Goal: Task Accomplishment & Management: Manage account settings

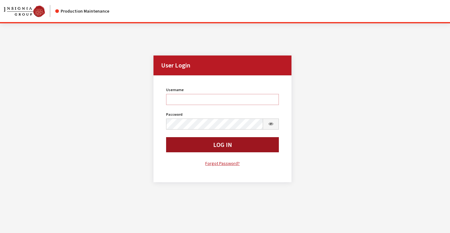
type input "rgoodwin"
click at [196, 146] on button "Log In" at bounding box center [222, 144] width 113 height 15
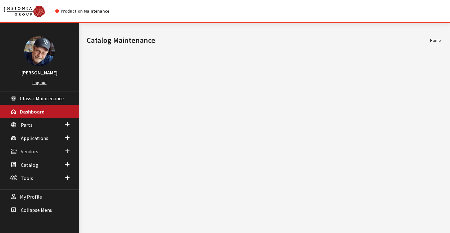
click at [27, 152] on span "Vendors" at bounding box center [29, 152] width 17 height 6
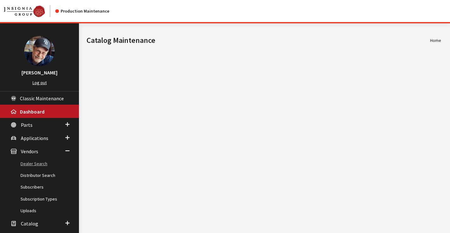
click at [38, 165] on link "Dealer Search" at bounding box center [39, 164] width 79 height 12
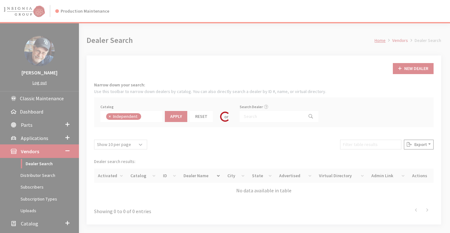
scroll to position [46, 0]
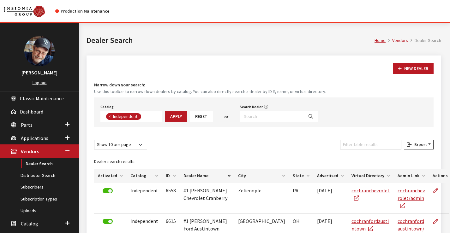
click at [110, 119] on button "×" at bounding box center [109, 116] width 6 height 7
select select
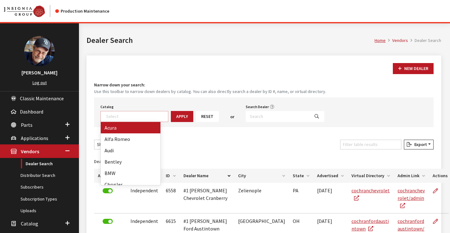
scroll to position [66, 0]
type textarea "kia"
select select "18"
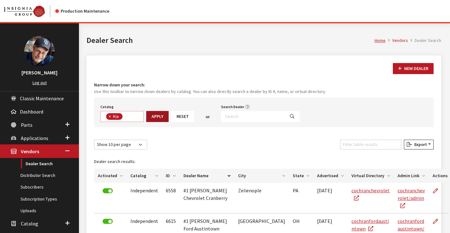
click at [159, 119] on button "Apply" at bounding box center [157, 116] width 22 height 11
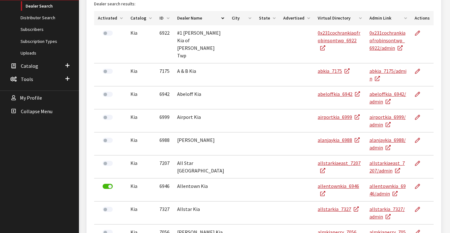
scroll to position [241, 0]
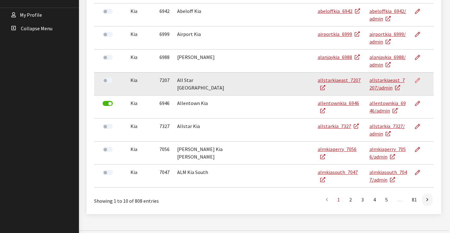
click at [416, 78] on icon at bounding box center [417, 80] width 5 height 5
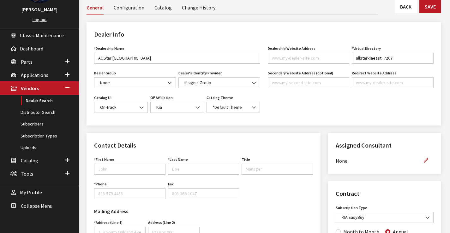
scroll to position [95, 0]
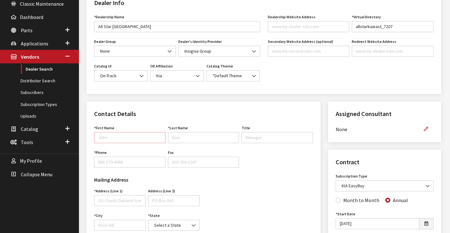
click at [126, 138] on input "First Name" at bounding box center [129, 137] width 71 height 11
click at [122, 135] on input "First Name" at bounding box center [129, 137] width 71 height 11
type input "Ray"
type input "Goodwin"
type input "5"
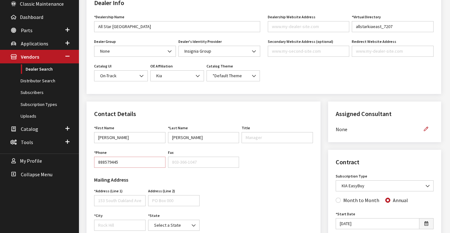
type input "8885794458"
drag, startPoint x: 125, startPoint y: 161, endPoint x: 88, endPoint y: 161, distance: 36.9
click at [88, 161] on div "Contact Details First Name Ray First Name is required. Last Name Goodwin Last N…" at bounding box center [203, 195] width 234 height 186
paste input "8885794458"
type input "888-579-4458"
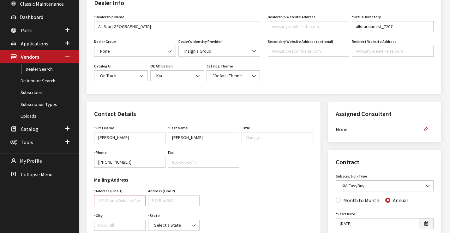
click at [126, 197] on input "Address (Line 1)" at bounding box center [119, 200] width 51 height 11
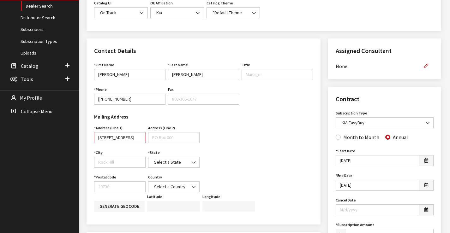
type input "153 Oakland Ave"
click at [127, 162] on input "City" at bounding box center [119, 162] width 51 height 11
type input "Rock Hill"
click at [121, 186] on input "Postal Code" at bounding box center [119, 186] width 51 height 11
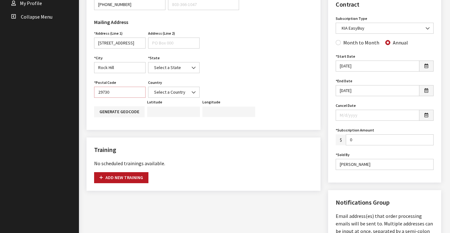
scroll to position [284, 0]
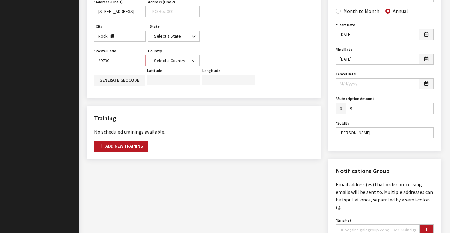
type input "29730"
click at [363, 225] on input "Email(s)" at bounding box center [377, 230] width 84 height 11
type input "rgoodwin@insigniagroup.com"
click at [429, 225] on button "button" at bounding box center [426, 230] width 14 height 11
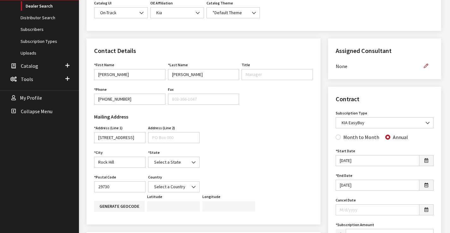
scroll to position [32, 0]
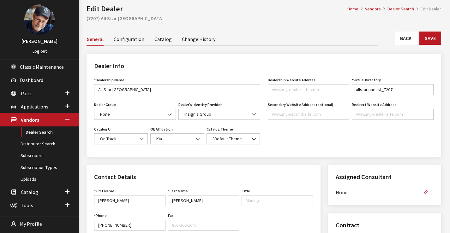
click at [158, 43] on link "Catalog" at bounding box center [162, 38] width 17 height 13
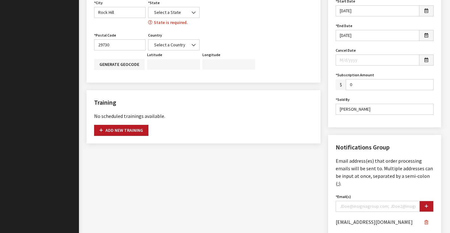
scroll to position [244, 0]
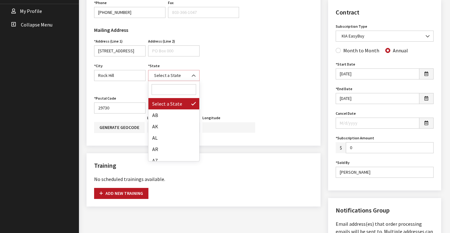
click at [173, 79] on span "Select a State" at bounding box center [173, 75] width 51 height 11
click at [163, 88] on input "Search" at bounding box center [173, 89] width 44 height 11
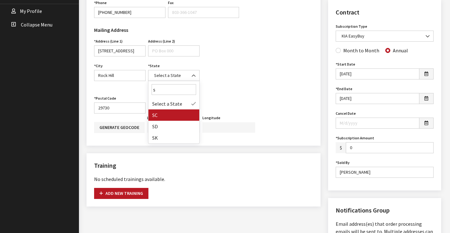
type input "s"
select select "SC"
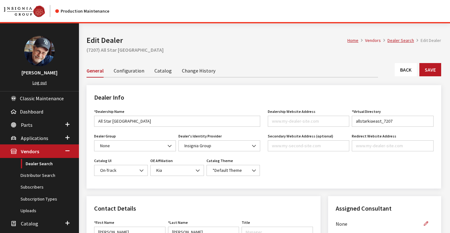
click at [160, 71] on link "Catalog" at bounding box center [162, 70] width 17 height 13
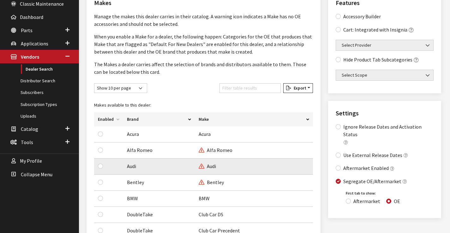
scroll to position [126, 0]
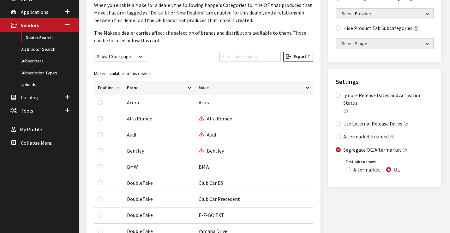
click at [103, 88] on th "Enabled" at bounding box center [108, 88] width 29 height 14
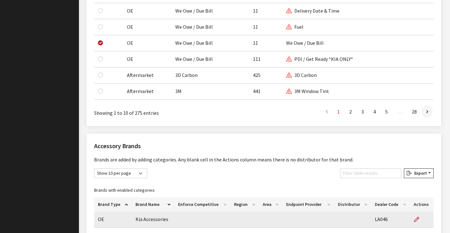
scroll to position [599, 0]
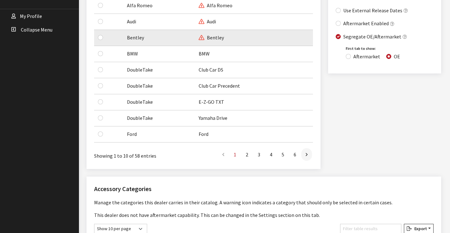
scroll to position [208, 0]
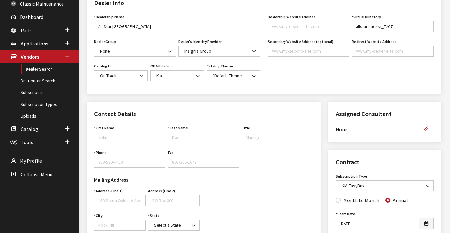
scroll to position [126, 0]
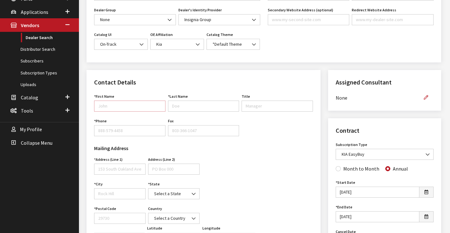
click at [133, 104] on input "First Name" at bounding box center [129, 106] width 71 height 11
type input "[PERSON_NAME]"
click at [193, 105] on input "Last Name" at bounding box center [203, 106] width 71 height 11
type input "[PERSON_NAME]"
click at [136, 132] on input "Phone" at bounding box center [129, 130] width 71 height 11
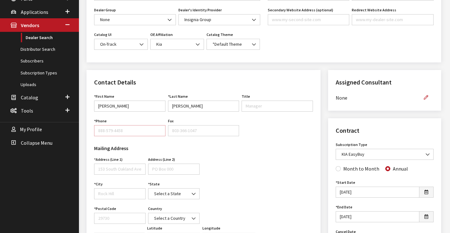
type input "[PHONE_NUMBER]"
click at [125, 169] on input "Address (Line 1)" at bounding box center [119, 169] width 51 height 11
type input "[STREET_ADDRESS]"
click at [122, 195] on input "City" at bounding box center [119, 193] width 51 height 11
type input "Rock Hill"
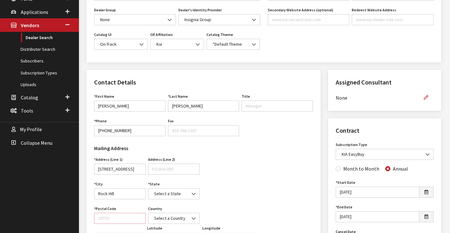
click at [123, 219] on input "Postal Code" at bounding box center [119, 218] width 51 height 11
type input "29730"
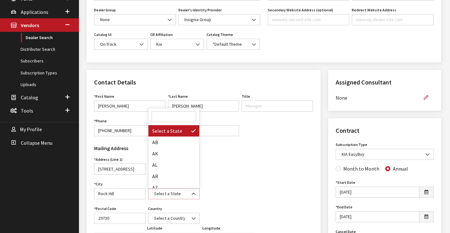
click at [165, 195] on span "Select a State" at bounding box center [173, 194] width 43 height 7
click at [165, 117] on input "Search" at bounding box center [173, 116] width 44 height 11
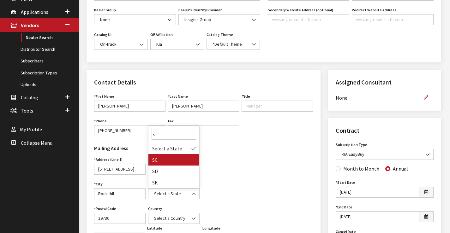
type input "s"
select select "SC"
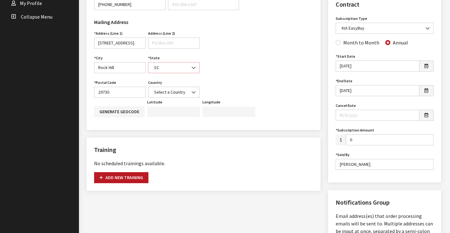
scroll to position [347, 0]
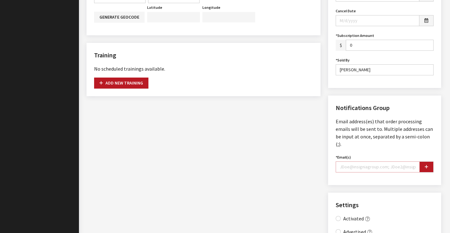
click at [358, 162] on input "Email(s)" at bounding box center [377, 167] width 84 height 11
type input "rgoodwin@insigniagroup.com"
click at [424, 165] on icon "button" at bounding box center [425, 167] width 3 height 4
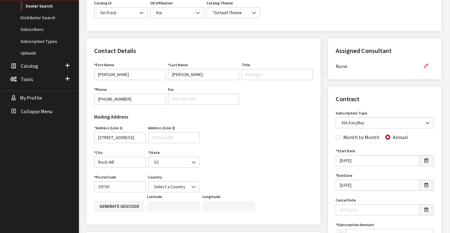
scroll to position [0, 0]
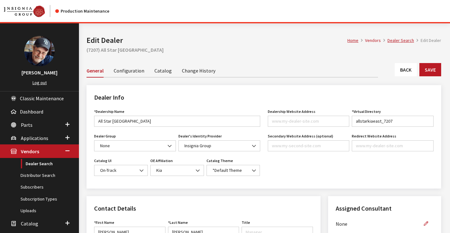
click at [159, 73] on link "Catalog" at bounding box center [162, 70] width 17 height 13
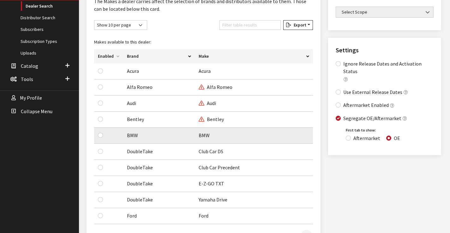
scroll to position [189, 0]
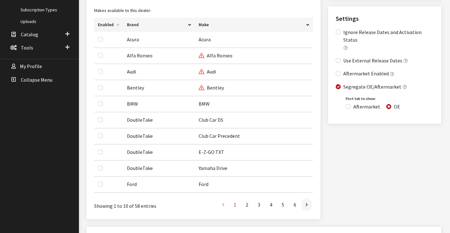
click at [104, 24] on th "Enabled" at bounding box center [108, 25] width 29 height 14
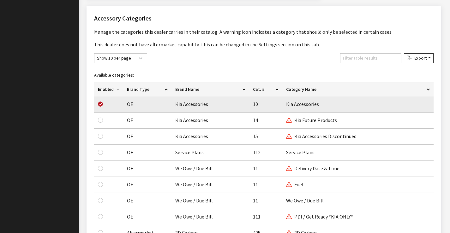
scroll to position [442, 0]
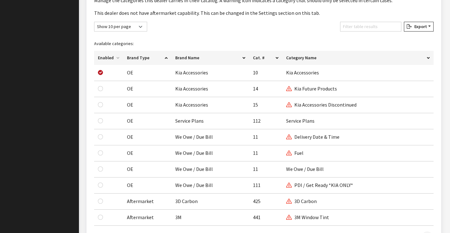
click at [105, 58] on th "Enabled" at bounding box center [108, 58] width 29 height 14
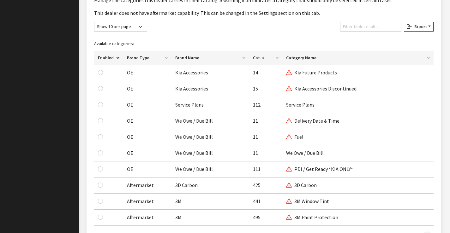
click at [105, 58] on th "Enabled" at bounding box center [108, 58] width 29 height 14
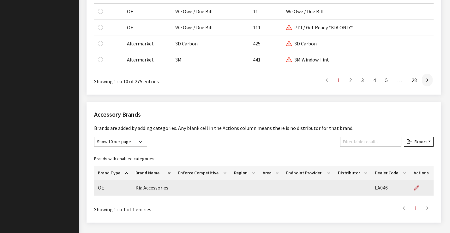
scroll to position [615, 0]
